Goal: Find specific page/section: Find specific page/section

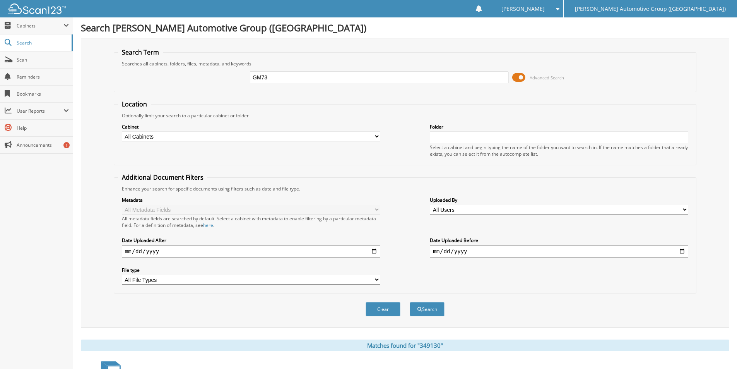
type input "GM739742"
click at [435, 304] on button "Search" at bounding box center [427, 309] width 35 height 14
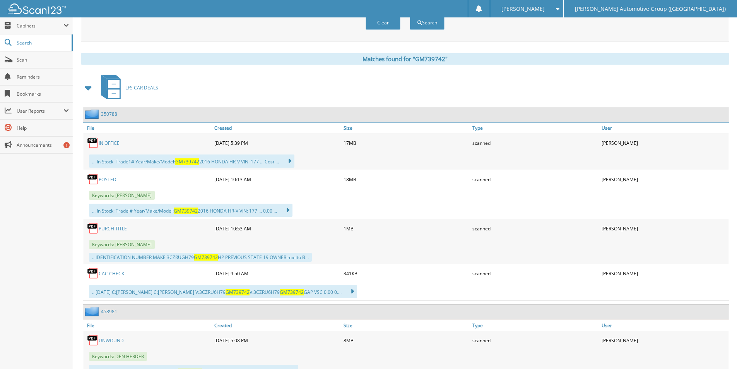
scroll to position [193, 0]
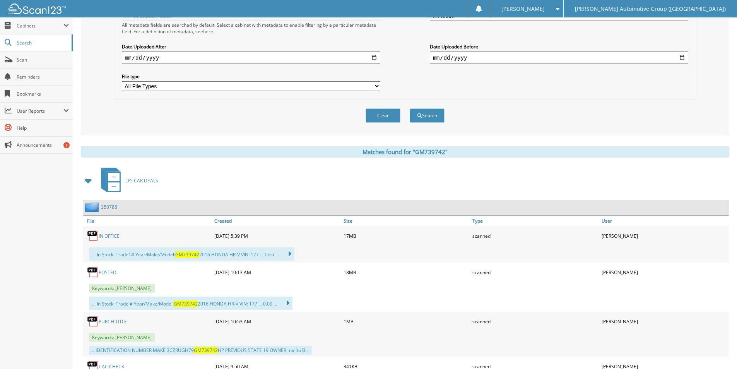
click at [106, 207] on link "350788" at bounding box center [109, 207] width 16 height 7
